Goal: Task Accomplishment & Management: Manage account settings

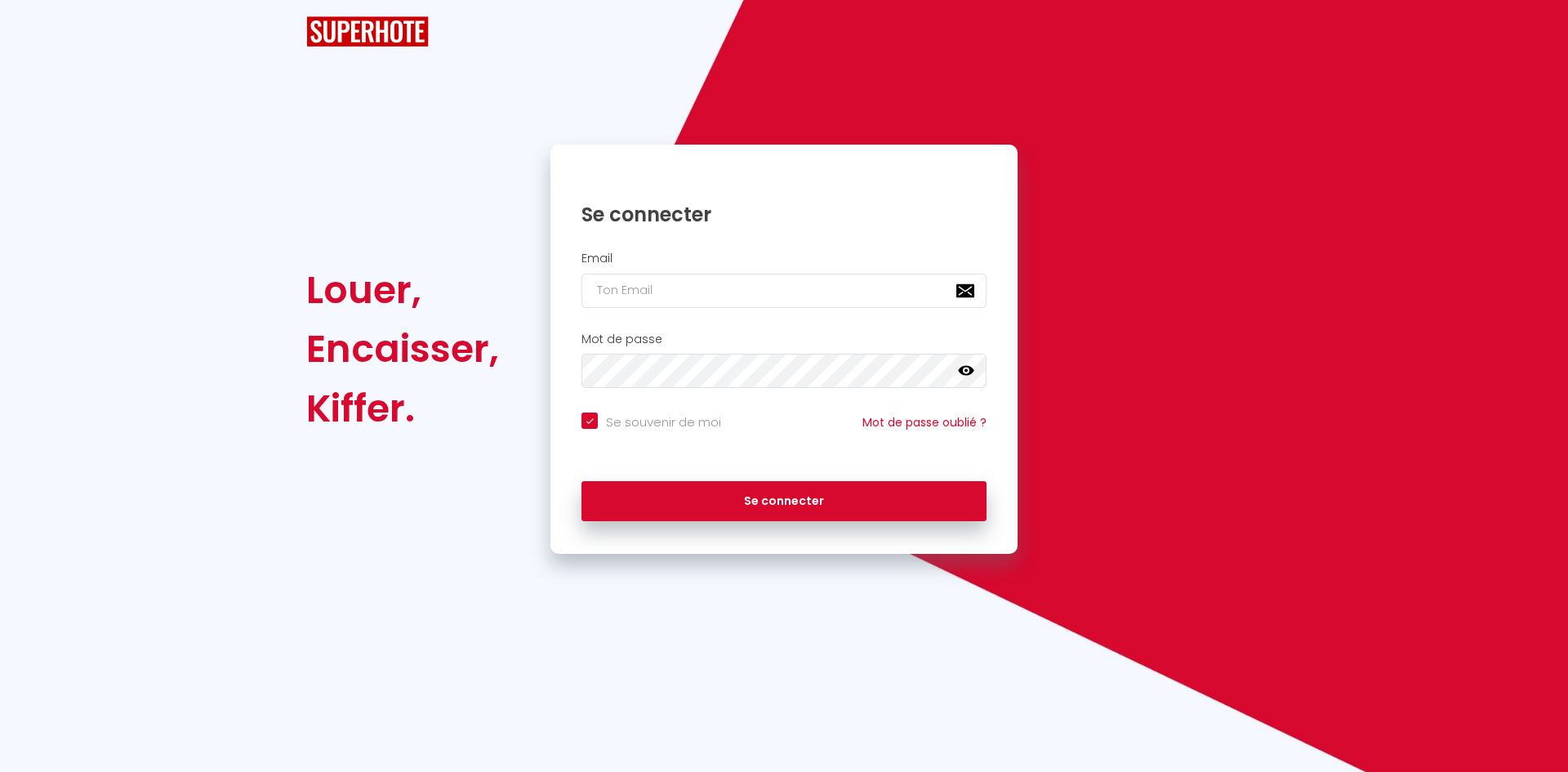
checkbox input "true"
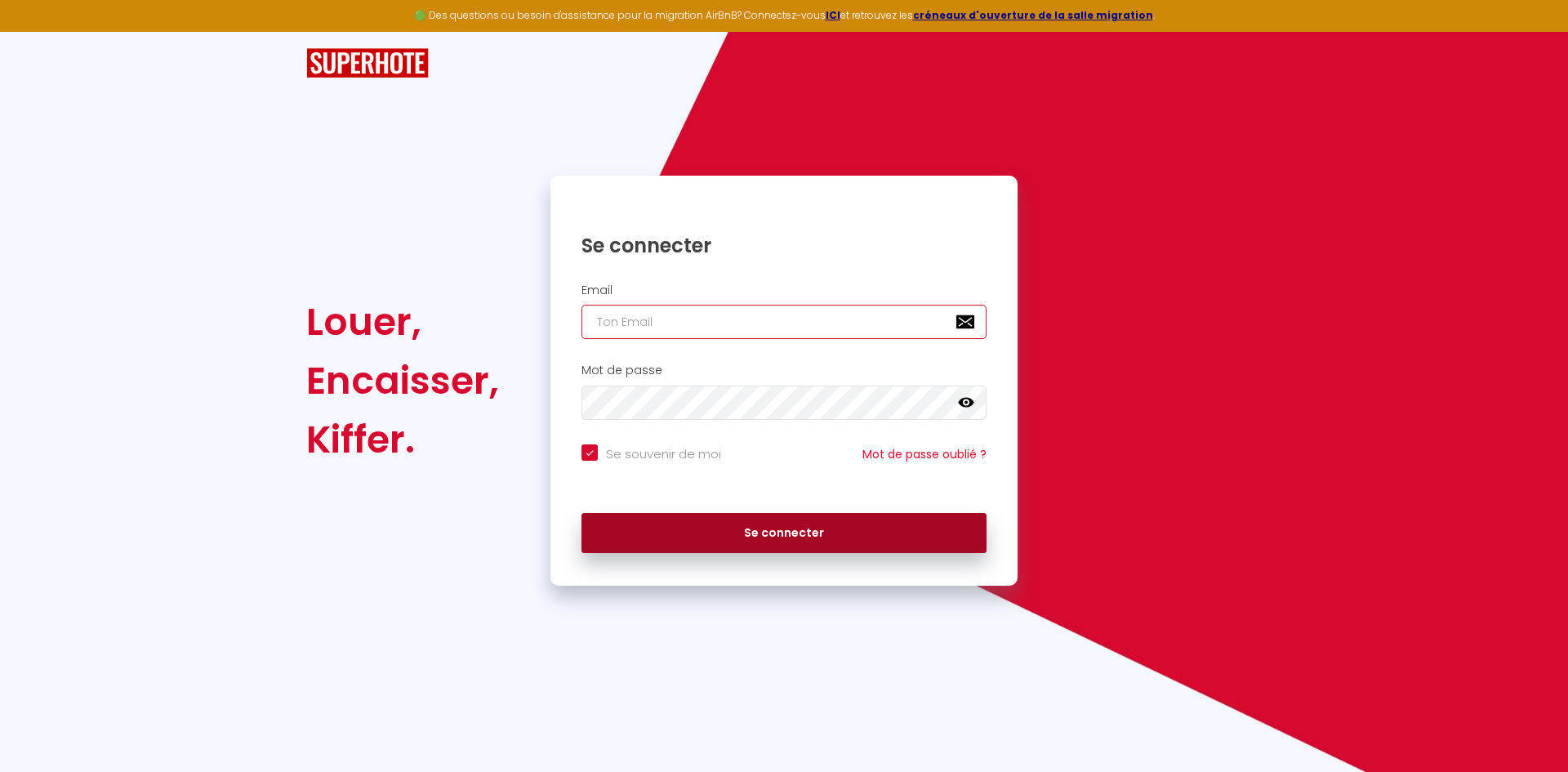
type input "[DOMAIN_NAME][EMAIL_ADDRESS][DOMAIN_NAME]"
click at [712, 531] on button "Se connecter" at bounding box center [784, 533] width 405 height 41
checkbox input "true"
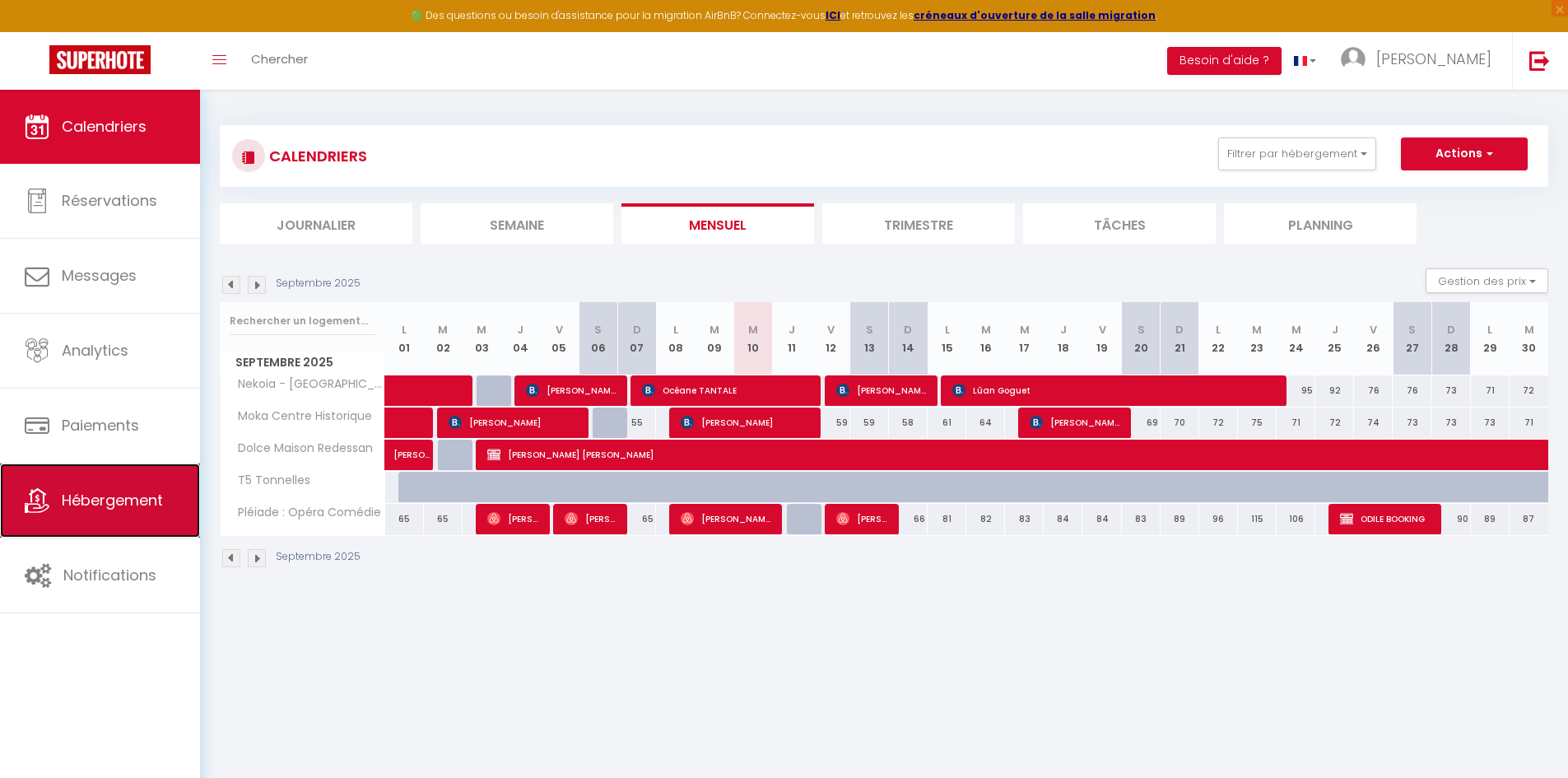
click at [80, 501] on span "Hébergement" at bounding box center [112, 500] width 102 height 21
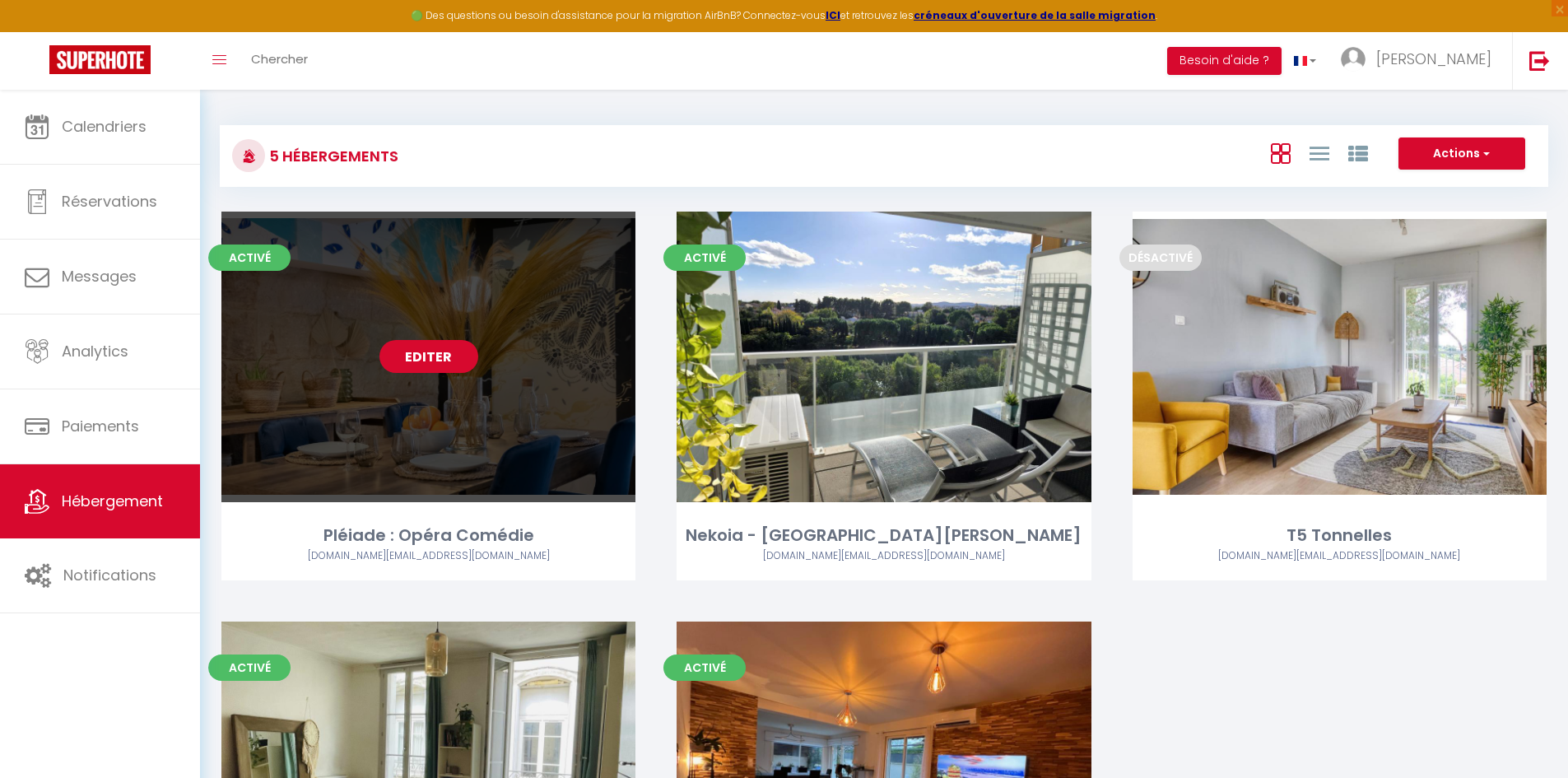
click at [449, 354] on link "Editer" at bounding box center [429, 355] width 99 height 33
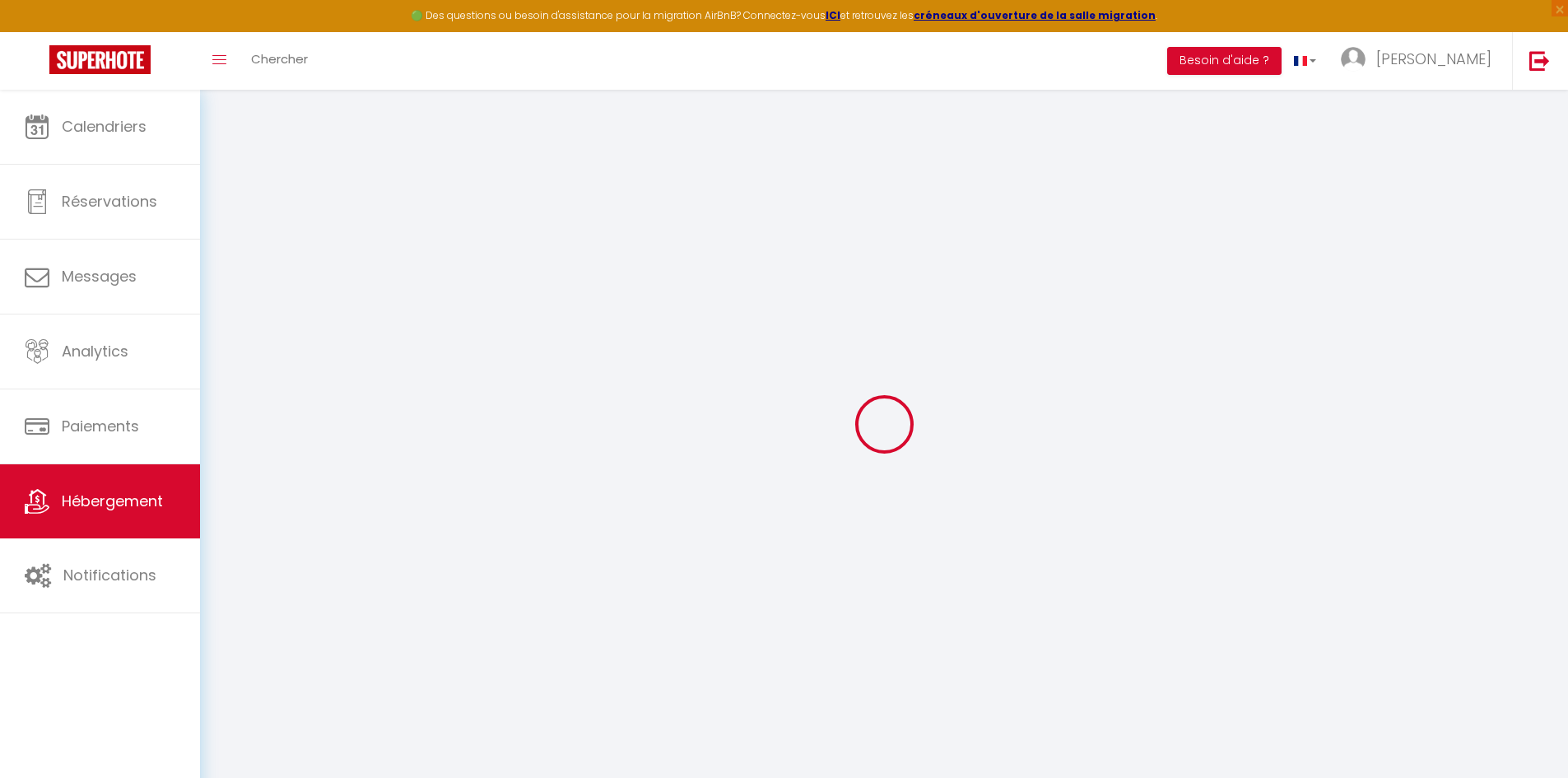
select select
type input "[PERSON_NAME][EMAIL_ADDRESS][DOMAIN_NAME]"
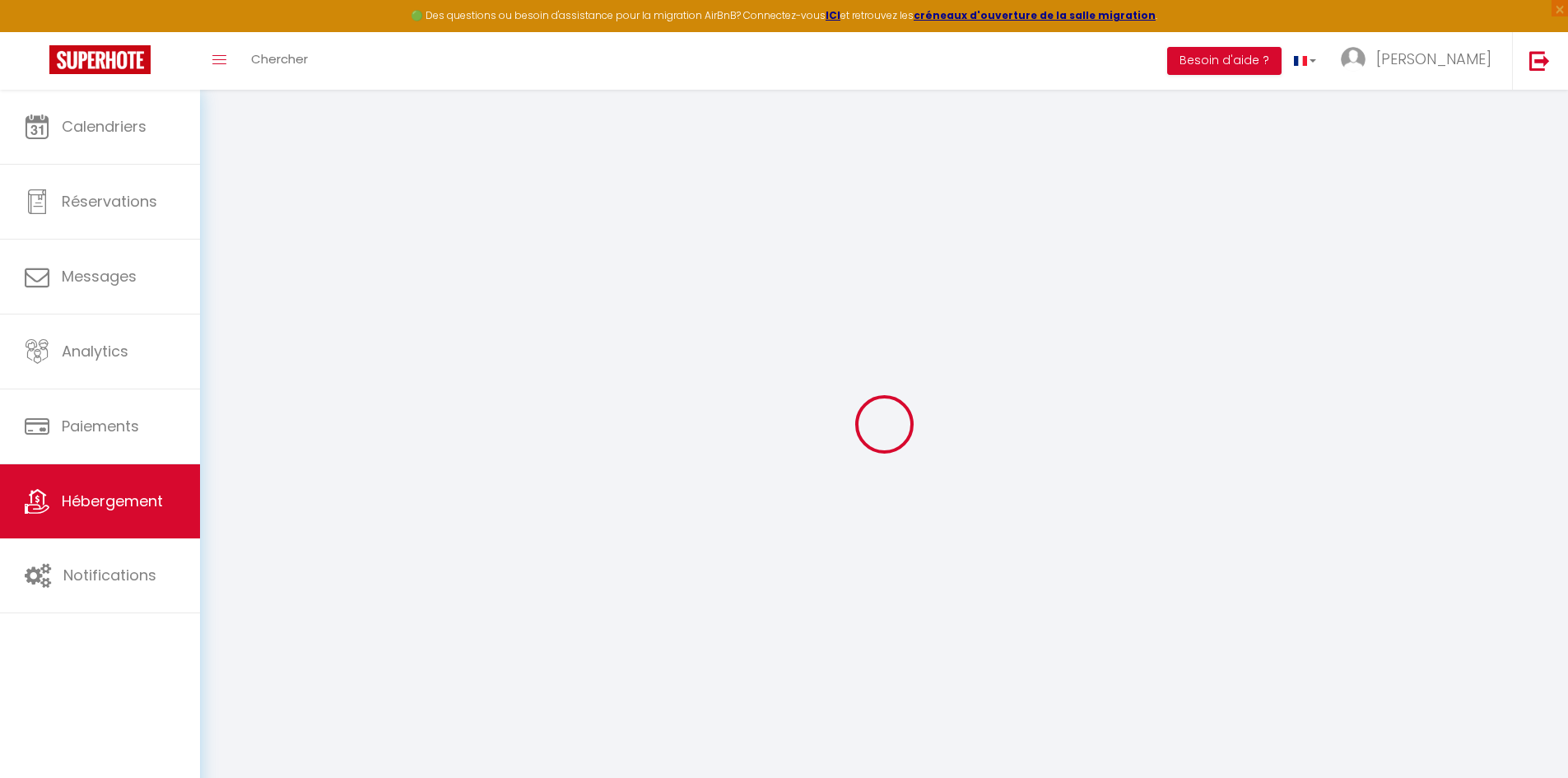
type input "[DOMAIN_NAME][EMAIL_ADDRESS][DOMAIN_NAME]"
type input "14895427"
select select "3959-1333326058680009091"
select select "+ 17 %"
select select "+ 19 %"
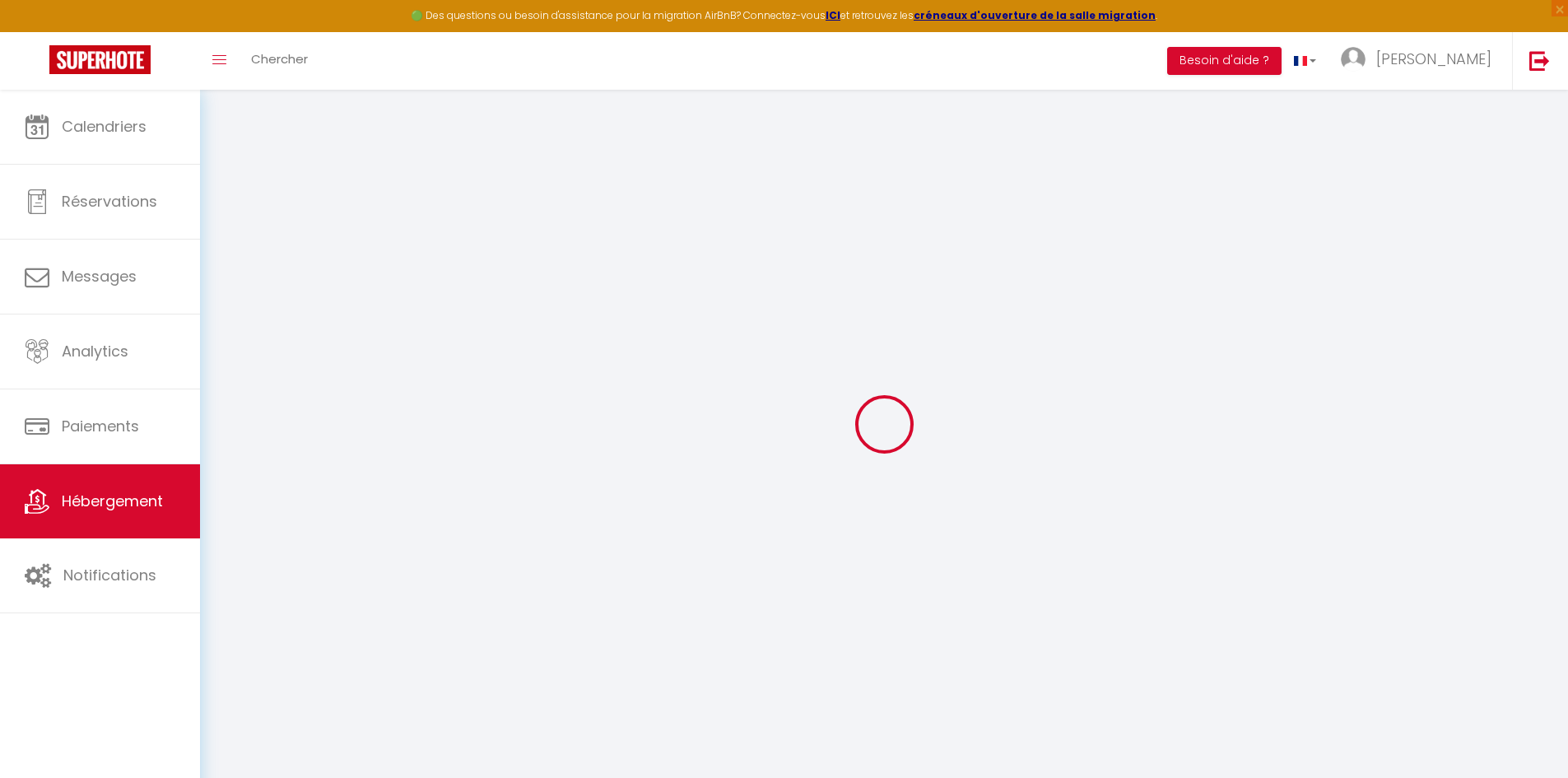
select select "+ 10 %"
checkbox input "false"
checkbox input "true"
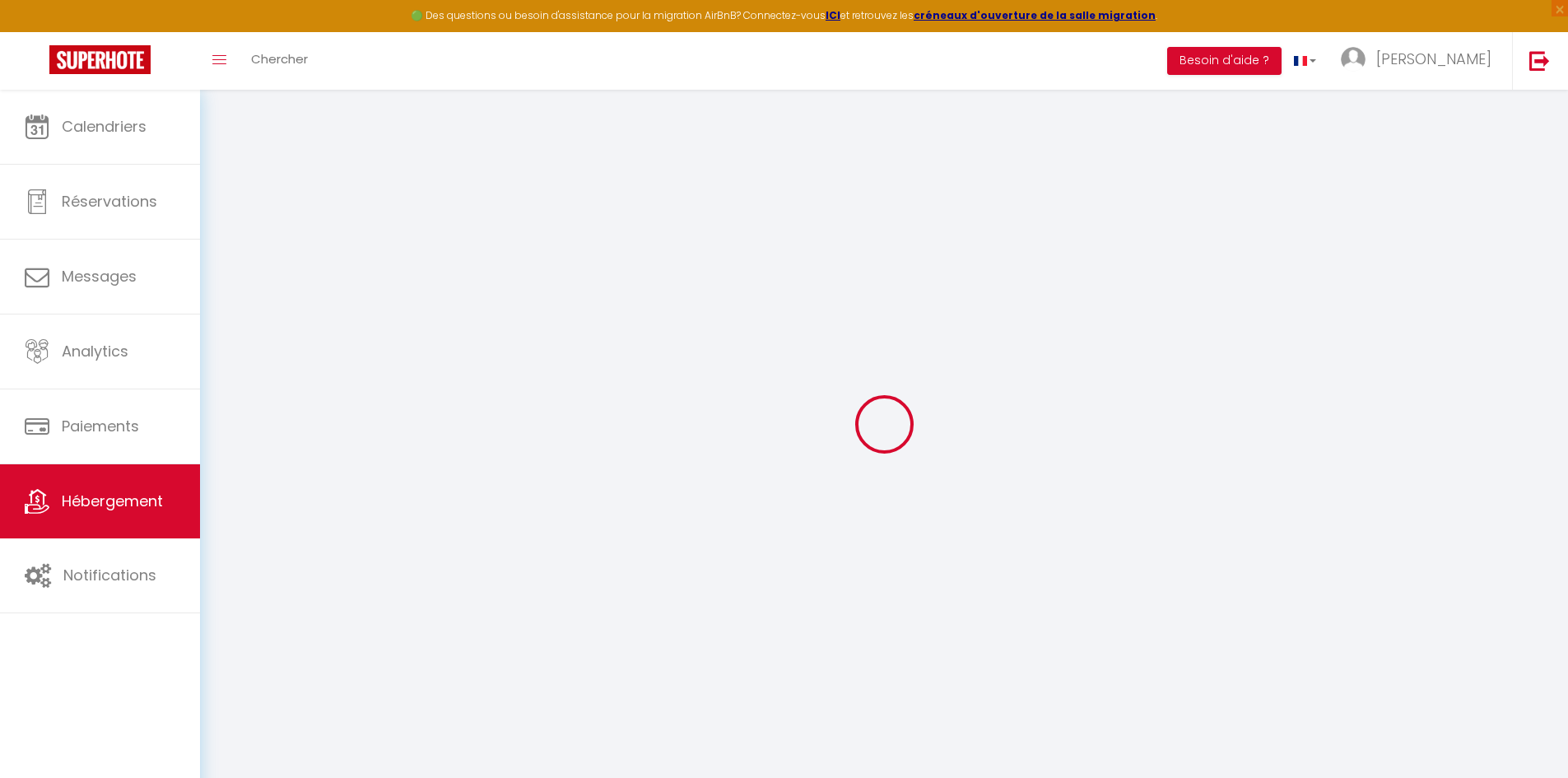
select select "365"
select select "EUR"
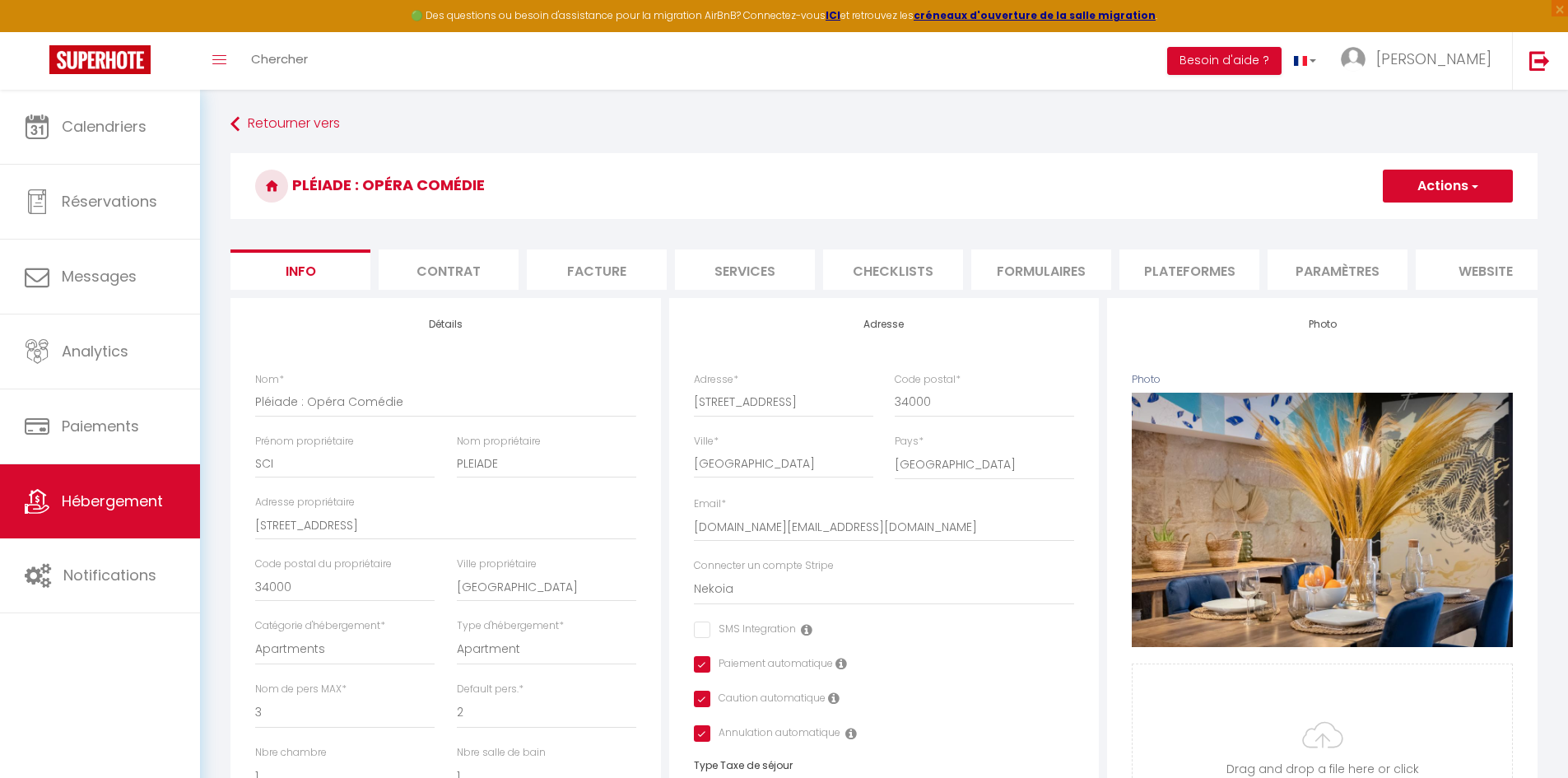
click at [1200, 280] on li "Plateformes" at bounding box center [1189, 269] width 140 height 40
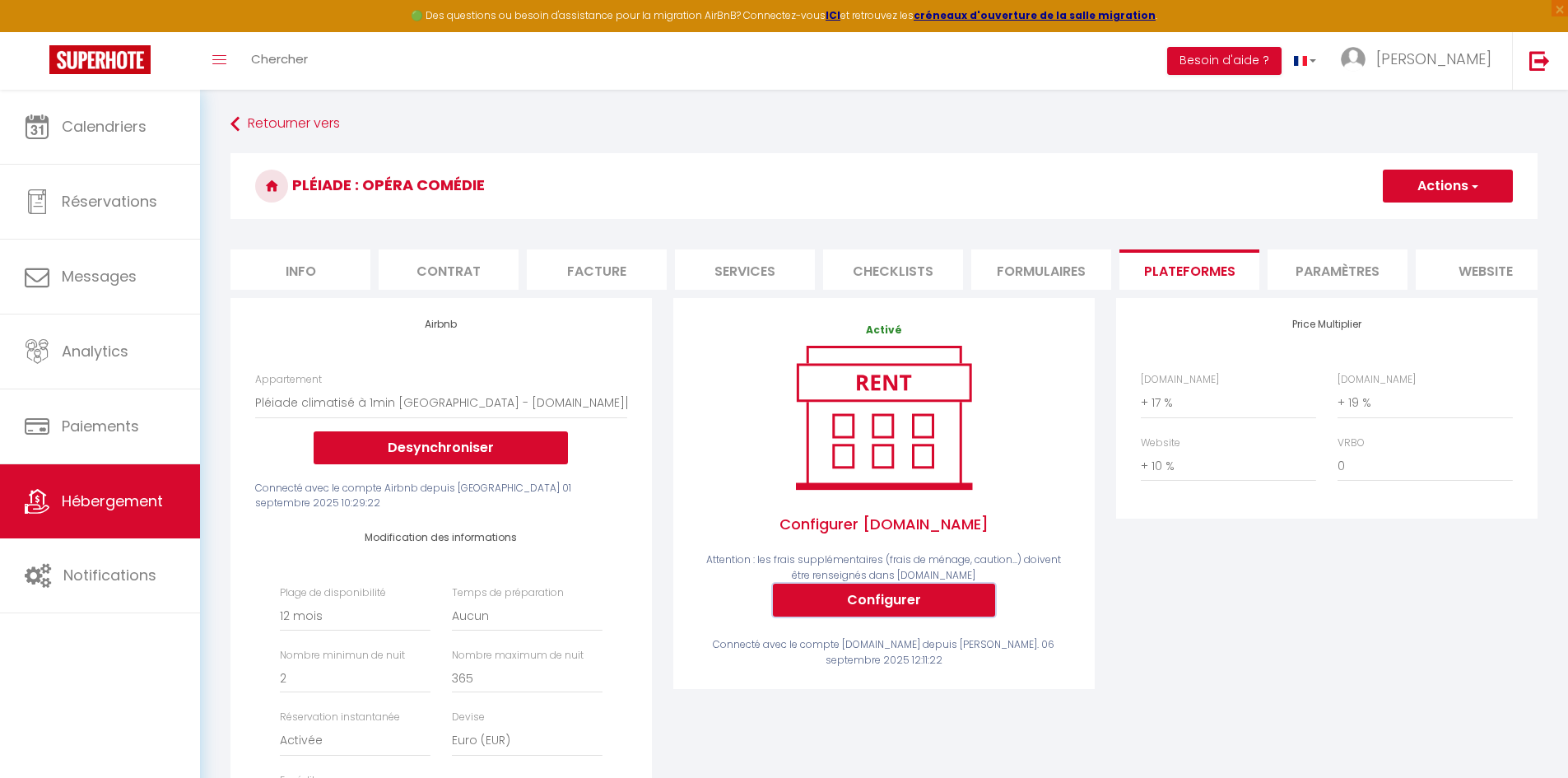
click at [845, 612] on button "Configurer" at bounding box center [884, 600] width 222 height 33
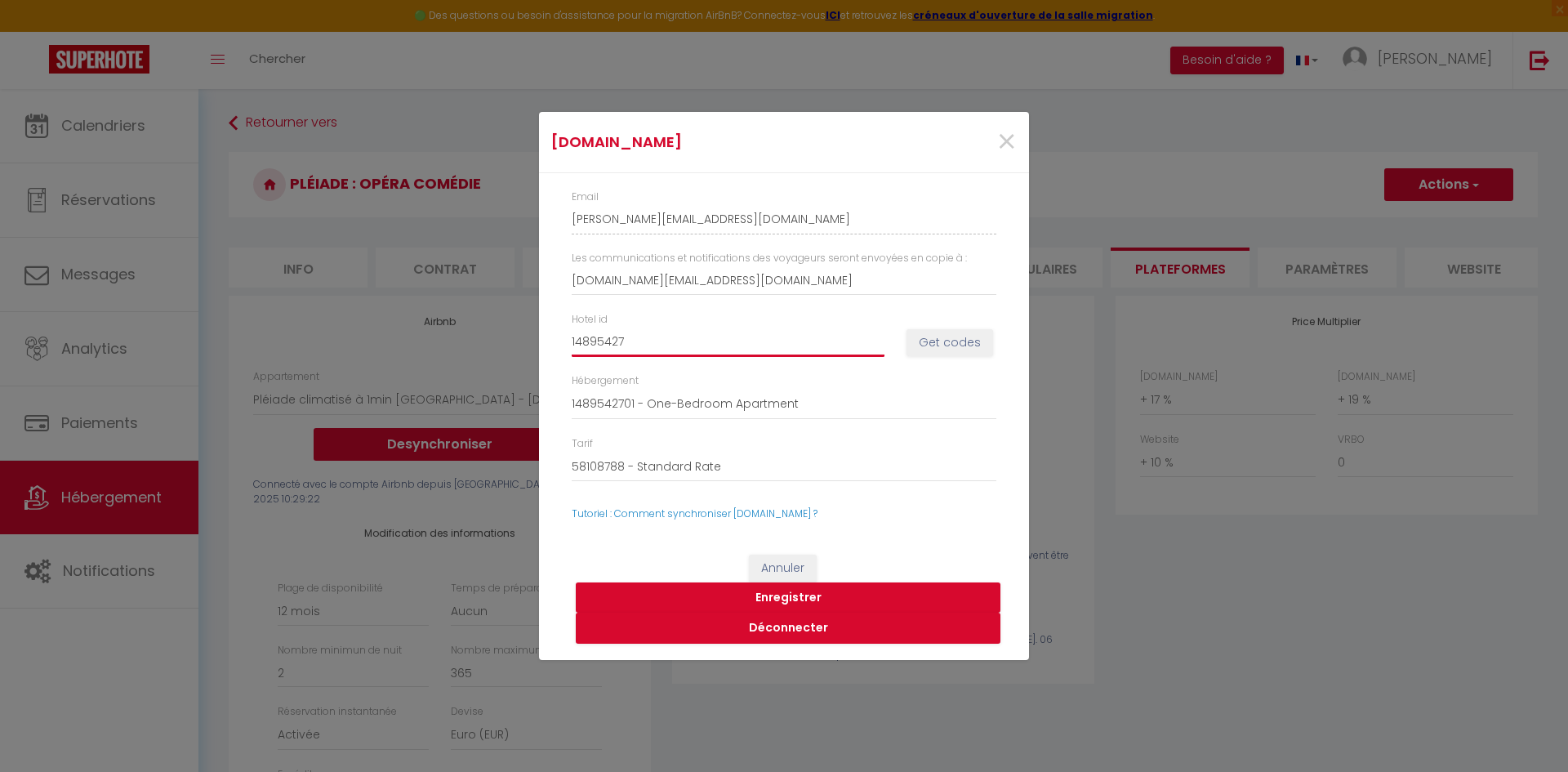
drag, startPoint x: 663, startPoint y: 340, endPoint x: 473, endPoint y: 325, distance: 190.6
click at [473, 325] on div "[DOMAIN_NAME] × Email [PERSON_NAME][EMAIL_ADDRESS][DOMAIN_NAME] Les communicati…" at bounding box center [784, 386] width 1568 height 772
paste input "3418189"
type input "13418189"
click at [941, 337] on button "Get codes" at bounding box center [950, 343] width 87 height 28
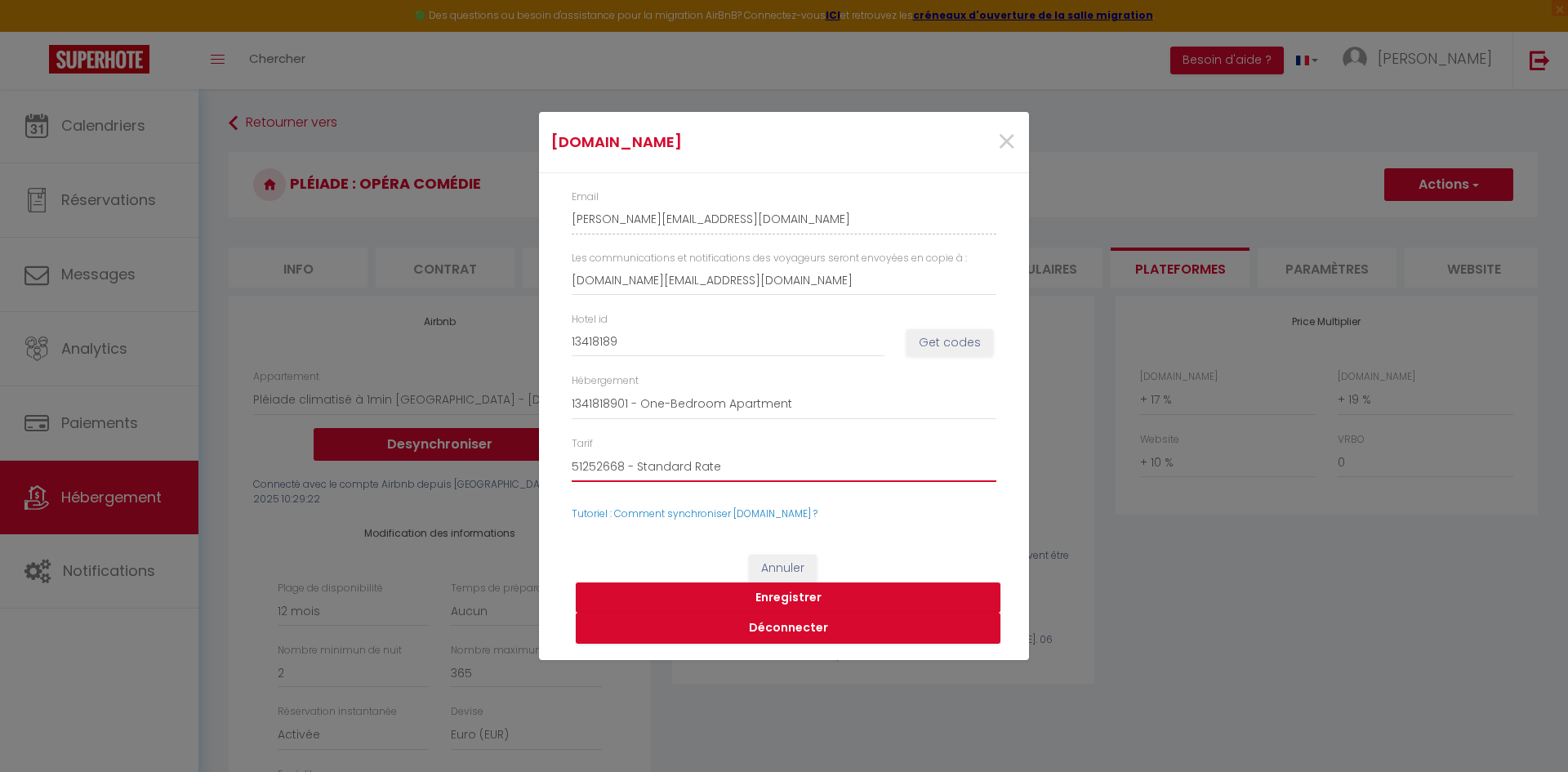
click at [815, 468] on select "51252668 - Standard Rate 51252669 - Non-refundable Rate 51252670 - Weekly Rate" at bounding box center [784, 467] width 425 height 31
click at [815, 467] on select "51252668 - Standard Rate 51252669 - Non-refundable Rate 51252670 - Weekly Rate" at bounding box center [784, 467] width 425 height 31
click at [799, 591] on button "Enregistrer" at bounding box center [788, 598] width 425 height 31
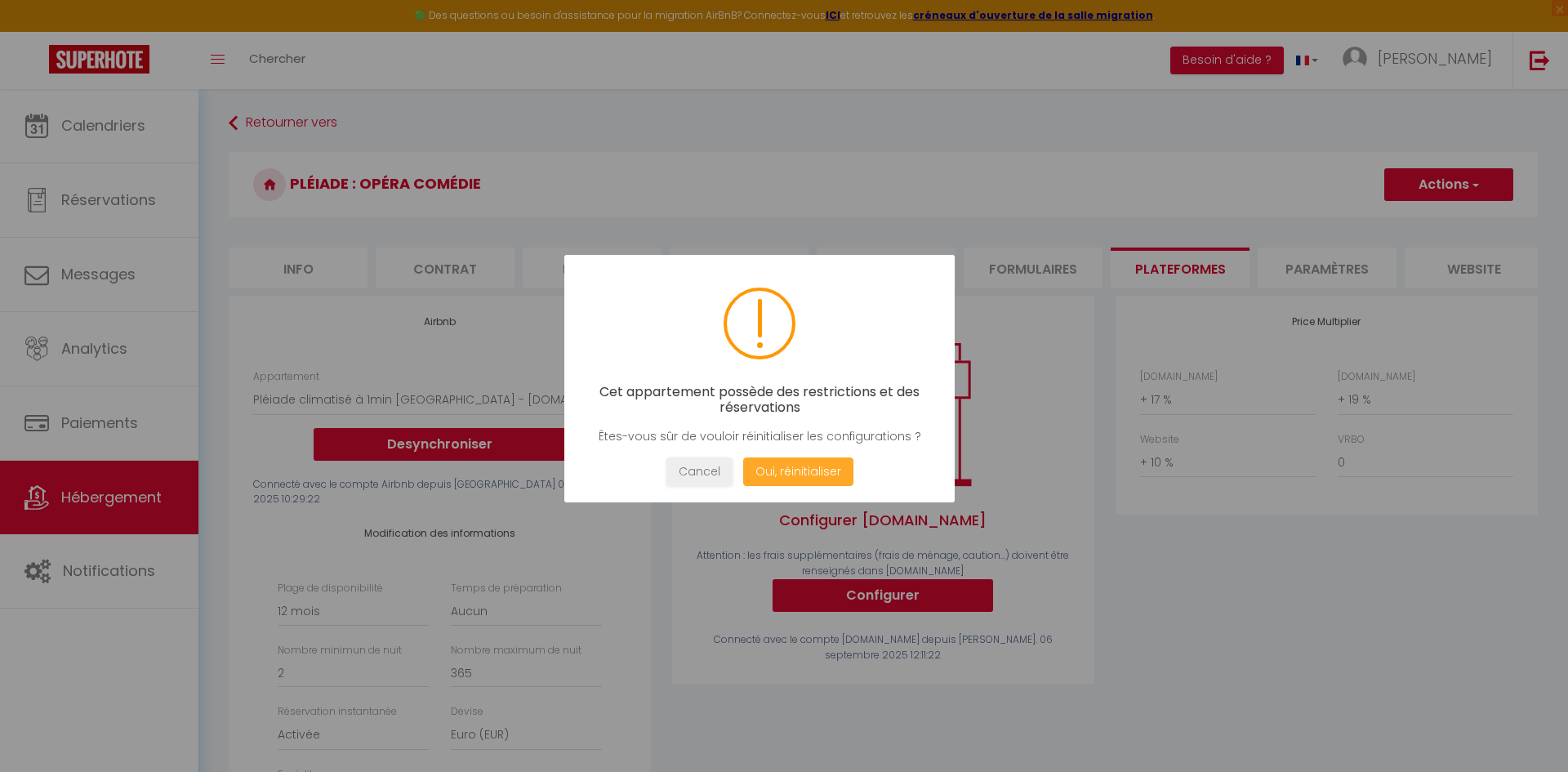
click at [800, 475] on button "Oui, réinitialiser" at bounding box center [798, 471] width 110 height 29
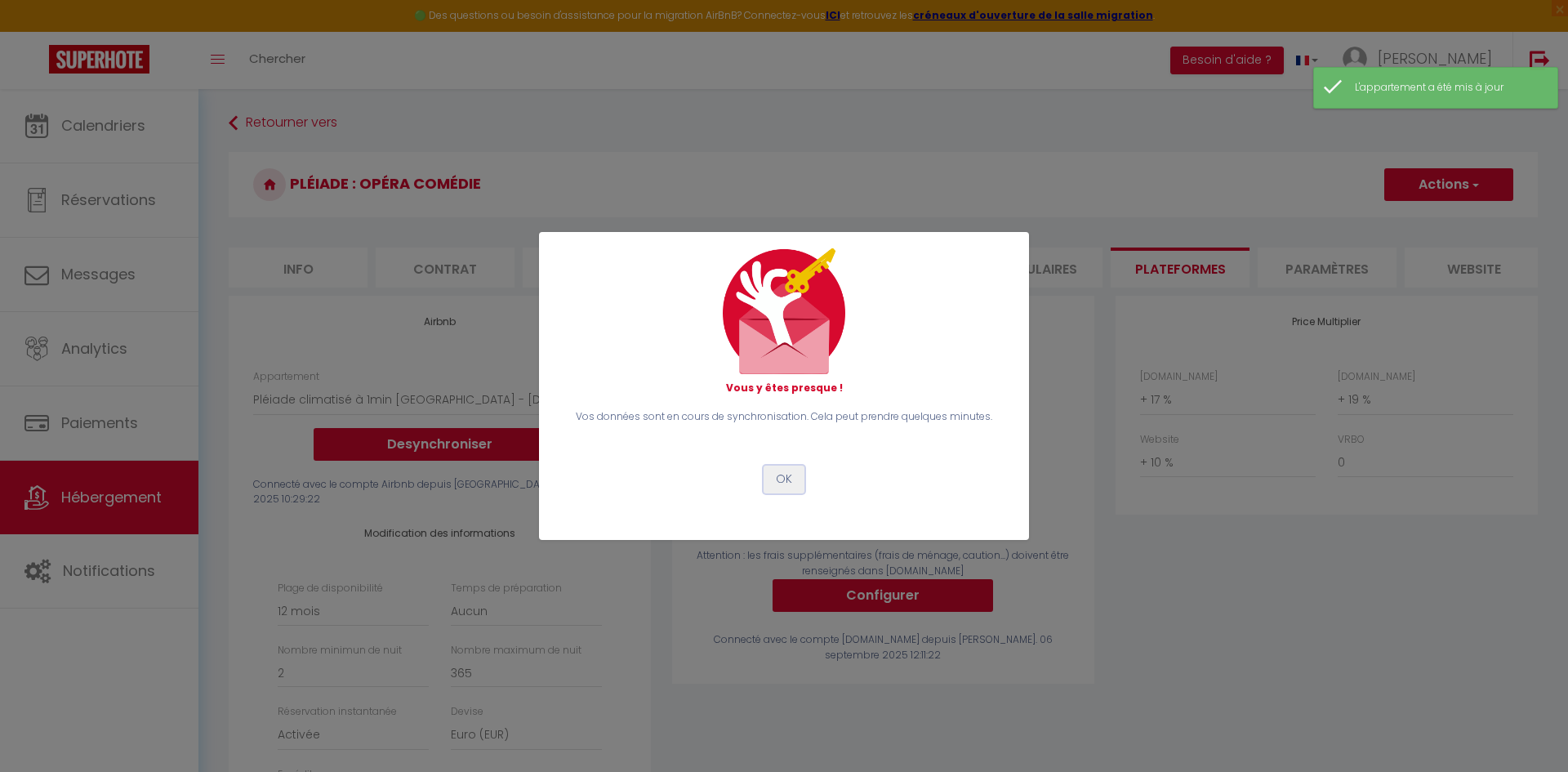
click at [790, 471] on button "OK" at bounding box center [784, 479] width 41 height 28
